Goal: Transaction & Acquisition: Purchase product/service

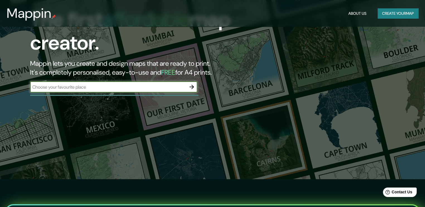
click at [105, 89] on input "text" at bounding box center [108, 87] width 156 height 6
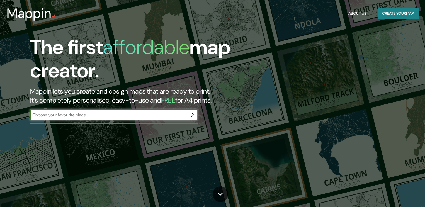
click at [111, 115] on input "text" at bounding box center [108, 115] width 156 height 6
type input "pekin"
click at [192, 115] on icon "button" at bounding box center [191, 114] width 7 height 7
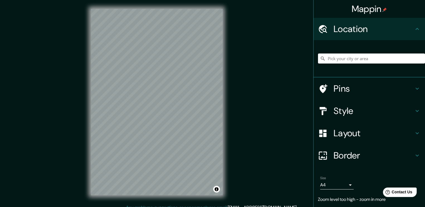
click at [352, 37] on div "Location" at bounding box center [368, 29] width 111 height 22
click at [346, 62] on input "Pick your city or area" at bounding box center [371, 58] width 107 height 10
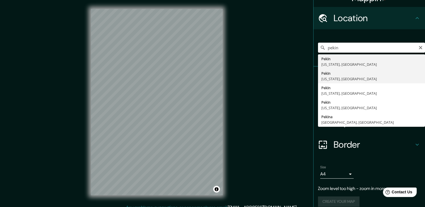
scroll to position [17, 0]
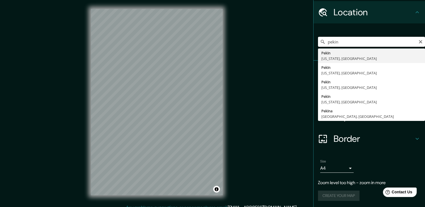
drag, startPoint x: 342, startPoint y: 41, endPoint x: 298, endPoint y: 39, distance: 43.5
click at [298, 39] on div "Mappin Location [GEOGRAPHIC_DATA] [GEOGRAPHIC_DATA] [US_STATE], [GEOGRAPHIC_DAT…" at bounding box center [212, 106] width 425 height 213
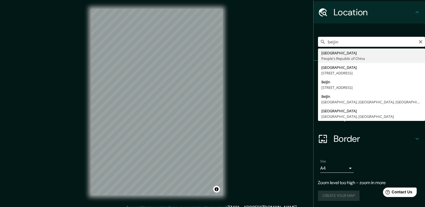
type input "[GEOGRAPHIC_DATA], People's [GEOGRAPHIC_DATA]"
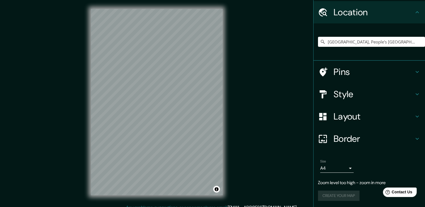
click at [340, 169] on body "Mappin Location [GEOGRAPHIC_DATA], [GEOGRAPHIC_DATA] Pins Style Layout Border C…" at bounding box center [212, 103] width 425 height 207
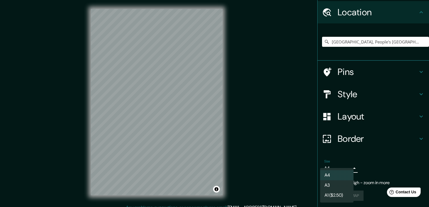
click at [343, 160] on div at bounding box center [214, 103] width 429 height 207
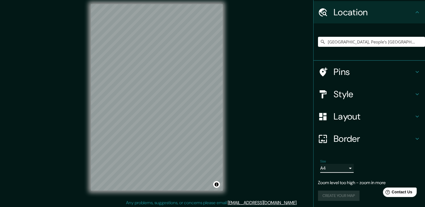
scroll to position [6, 0]
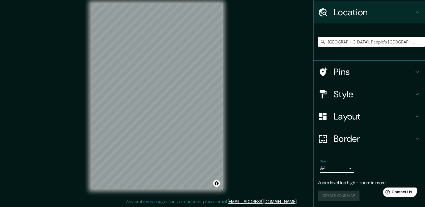
click at [348, 79] on div "Pins" at bounding box center [368, 72] width 111 height 22
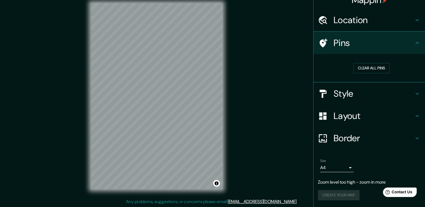
scroll to position [8, 0]
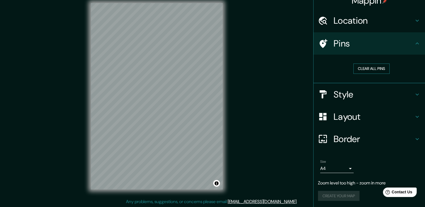
click at [353, 70] on button "Clear all pins" at bounding box center [371, 69] width 36 height 10
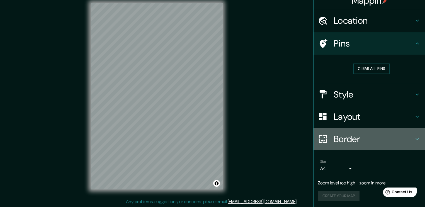
click at [344, 140] on h4 "Border" at bounding box center [374, 138] width 80 height 11
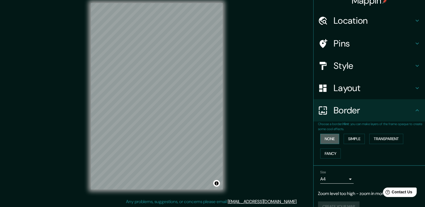
click at [332, 136] on button "None" at bounding box center [329, 139] width 19 height 10
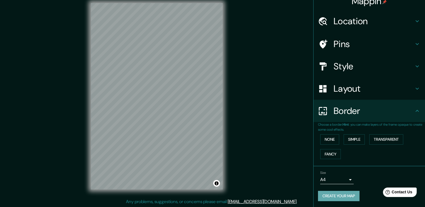
click at [342, 196] on button "Create your map" at bounding box center [339, 196] width 42 height 10
click at [345, 192] on button "Create your map" at bounding box center [339, 196] width 42 height 10
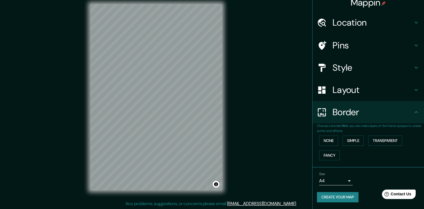
scroll to position [6, 0]
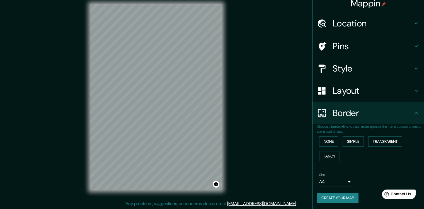
click at [277, 80] on div "Mappin Location [GEOGRAPHIC_DATA], [GEOGRAPHIC_DATA] Pins Style Layout Border C…" at bounding box center [212, 101] width 424 height 215
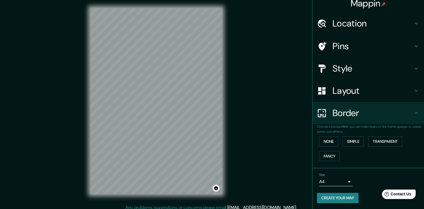
scroll to position [0, 0]
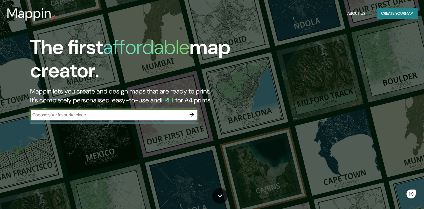
click at [102, 117] on input "text" at bounding box center [108, 115] width 156 height 6
type input "BEIJING"
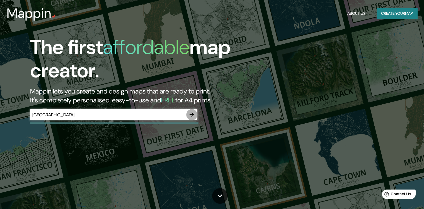
click at [193, 118] on icon "button" at bounding box center [191, 114] width 7 height 7
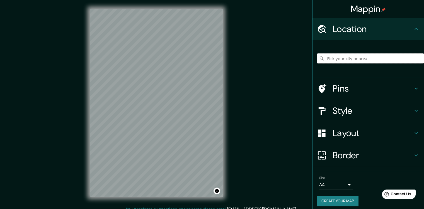
click at [338, 59] on input "Pick your city or area" at bounding box center [370, 58] width 107 height 10
type input "V"
click at [344, 58] on input "Beijing, 406, Beitun District, Taichung City, Taichung, Taiwan" at bounding box center [370, 58] width 107 height 10
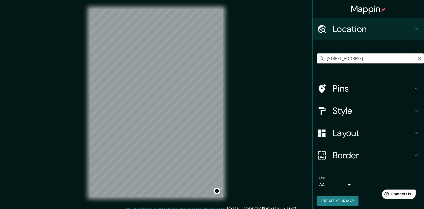
click at [344, 58] on input "Beijing, 406, Beitun District, Taichung City, Taichung, Taiwan" at bounding box center [370, 58] width 107 height 10
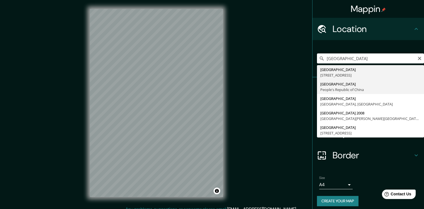
type input "[GEOGRAPHIC_DATA], People's [GEOGRAPHIC_DATA]"
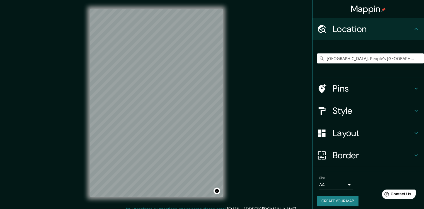
click at [341, 185] on body "Mappin Location [GEOGRAPHIC_DATA], [GEOGRAPHIC_DATA] Pins Style Layout Border C…" at bounding box center [212, 104] width 424 height 209
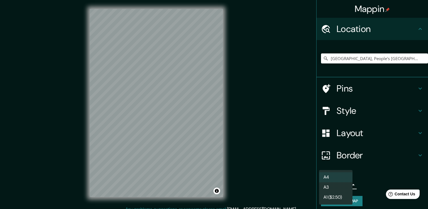
click at [378, 181] on div at bounding box center [214, 104] width 428 height 209
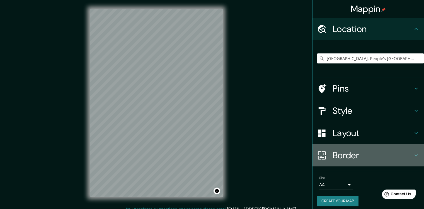
click at [350, 157] on h4 "Border" at bounding box center [372, 155] width 80 height 11
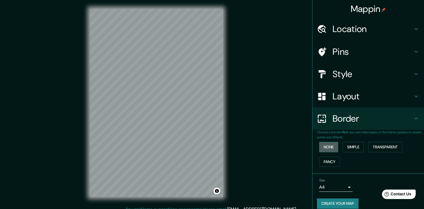
click at [323, 150] on button "None" at bounding box center [328, 147] width 19 height 10
click at [344, 204] on button "Create your map" at bounding box center [338, 204] width 42 height 10
click at [330, 159] on button "Fancy" at bounding box center [329, 162] width 21 height 10
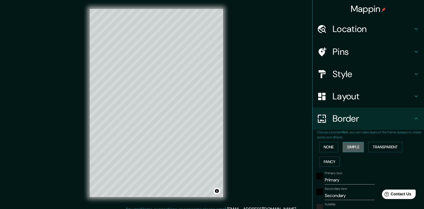
click at [358, 147] on button "Simple" at bounding box center [352, 147] width 21 height 10
click at [384, 147] on button "Transparent" at bounding box center [385, 147] width 34 height 10
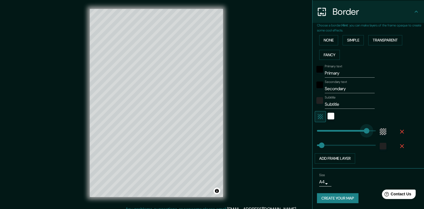
type input "305"
drag, startPoint x: 343, startPoint y: 128, endPoint x: 350, endPoint y: 132, distance: 7.7
type input "0"
drag, startPoint x: 336, startPoint y: 146, endPoint x: 305, endPoint y: 154, distance: 31.6
type input "478"
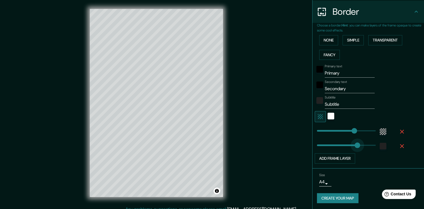
drag, startPoint x: 328, startPoint y: 147, endPoint x: 389, endPoint y: 148, distance: 61.0
type input "0"
drag, startPoint x: 337, startPoint y: 145, endPoint x: 284, endPoint y: 145, distance: 52.9
type input "478"
drag, startPoint x: 345, startPoint y: 132, endPoint x: 377, endPoint y: 134, distance: 32.4
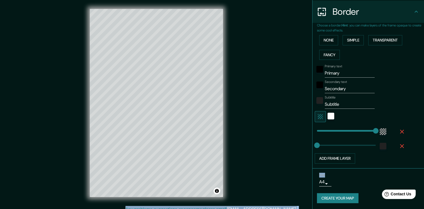
drag, startPoint x: 364, startPoint y: 135, endPoint x: 305, endPoint y: 131, distance: 58.4
click at [305, 131] on div "Mappin Location Beijing, People's Republic of China Pins Style Layout Border Ch…" at bounding box center [212, 107] width 424 height 215
type input "0"
drag, startPoint x: 328, startPoint y: 132, endPoint x: 295, endPoint y: 133, distance: 34.0
drag, startPoint x: 347, startPoint y: 89, endPoint x: 257, endPoint y: 91, distance: 89.7
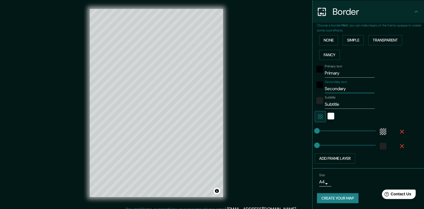
click at [258, 91] on div "Mappin Location Beijing, People's Republic of China Pins Style Layout Border Ch…" at bounding box center [212, 107] width 424 height 215
drag, startPoint x: 351, startPoint y: 74, endPoint x: 267, endPoint y: 73, distance: 83.9
click at [269, 73] on div "Mappin Location Beijing, People's Republic of China Pins Style Layout Border Ch…" at bounding box center [212, 107] width 424 height 215
click at [402, 132] on button "button" at bounding box center [402, 132] width 18 height 10
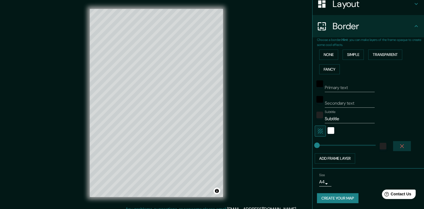
click at [398, 143] on icon "button" at bounding box center [401, 146] width 7 height 7
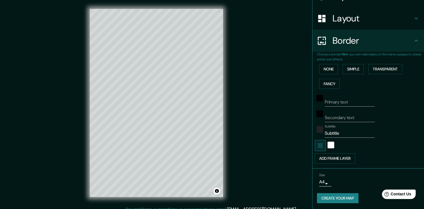
scroll to position [50, 0]
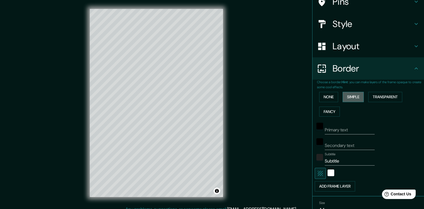
click at [346, 97] on button "Simple" at bounding box center [352, 97] width 21 height 10
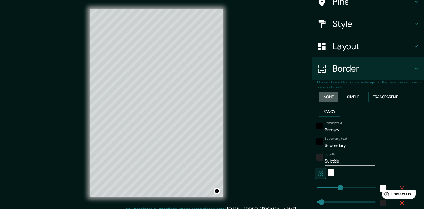
click at [329, 97] on button "None" at bounding box center [328, 97] width 19 height 10
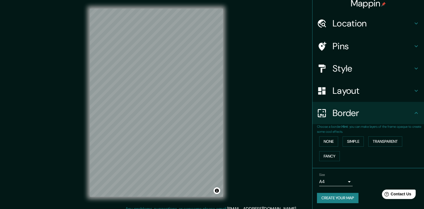
scroll to position [0, 0]
click at [342, 199] on button "Create your map" at bounding box center [338, 198] width 42 height 10
click at [342, 199] on div "Create your map" at bounding box center [368, 198] width 103 height 10
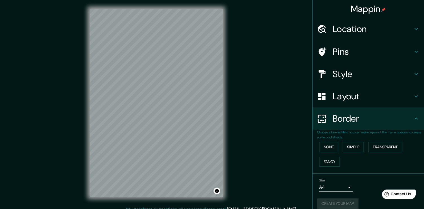
click at [392, 28] on h4 "Location" at bounding box center [372, 28] width 80 height 11
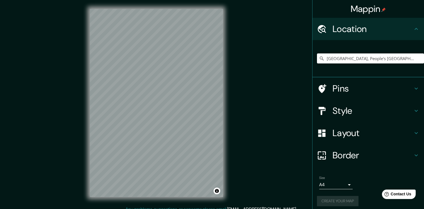
click at [392, 28] on h4 "Location" at bounding box center [372, 28] width 80 height 11
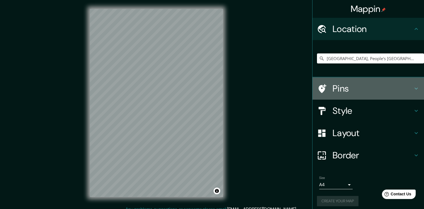
click at [380, 82] on div "Pins" at bounding box center [367, 88] width 111 height 22
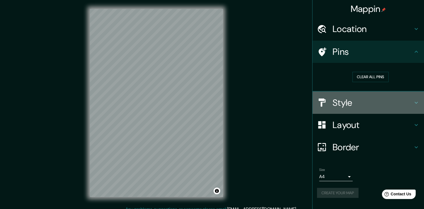
click at [379, 103] on h4 "Style" at bounding box center [372, 102] width 80 height 11
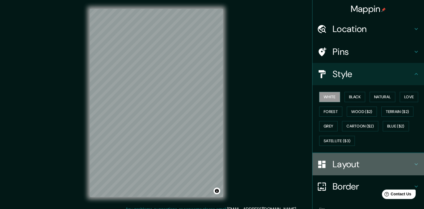
click at [359, 167] on h4 "Layout" at bounding box center [372, 164] width 80 height 11
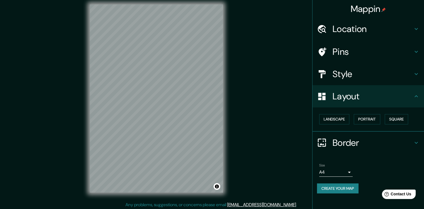
scroll to position [6, 0]
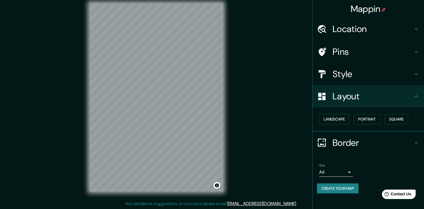
click at [348, 191] on button "Create your map" at bounding box center [338, 189] width 42 height 10
click at [349, 191] on div "Create your map" at bounding box center [368, 189] width 103 height 10
drag, startPoint x: 349, startPoint y: 191, endPoint x: 362, endPoint y: 189, distance: 13.8
click at [362, 189] on div "Create your map" at bounding box center [368, 189] width 103 height 10
click at [176, 87] on div at bounding box center [176, 88] width 4 height 4
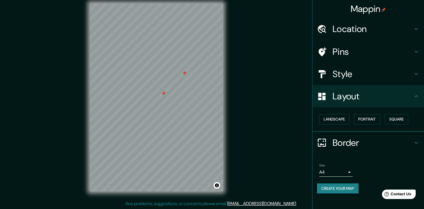
click at [163, 94] on div at bounding box center [163, 93] width 4 height 4
click at [184, 74] on div at bounding box center [184, 73] width 4 height 4
click at [288, 91] on div "Mappin Location Beijing, People's Republic of China Pins Style Layout Landscape…" at bounding box center [212, 101] width 424 height 215
click at [358, 30] on h4 "Location" at bounding box center [372, 28] width 80 height 11
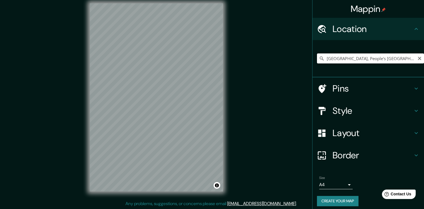
click at [349, 61] on input "Beijing, People's Republic of China" at bounding box center [370, 58] width 107 height 10
click at [379, 53] on div "Frankfurt, Hesse, Germany" at bounding box center [370, 59] width 107 height 28
drag, startPoint x: 342, startPoint y: 60, endPoint x: 410, endPoint y: 60, distance: 68.0
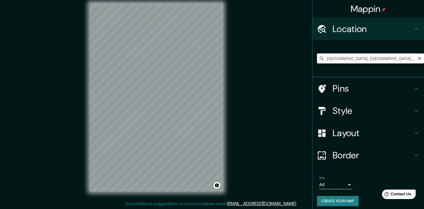
click at [410, 60] on input "Frankfurt, Hesse, Germany" at bounding box center [370, 58] width 107 height 10
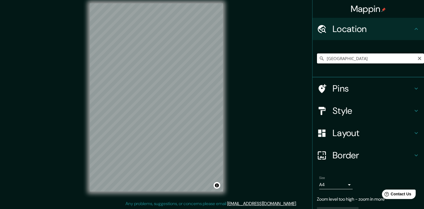
click at [348, 57] on input "Frankfurt" at bounding box center [370, 58] width 107 height 10
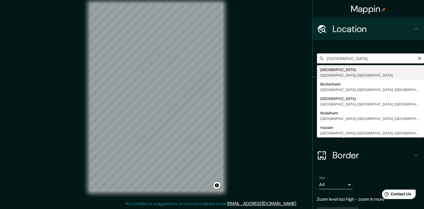
click at [348, 57] on input "Frankfurt" at bounding box center [370, 58] width 107 height 10
type input "Frankfurt, Hesse, Germany"
